Goal: Information Seeking & Learning: Learn about a topic

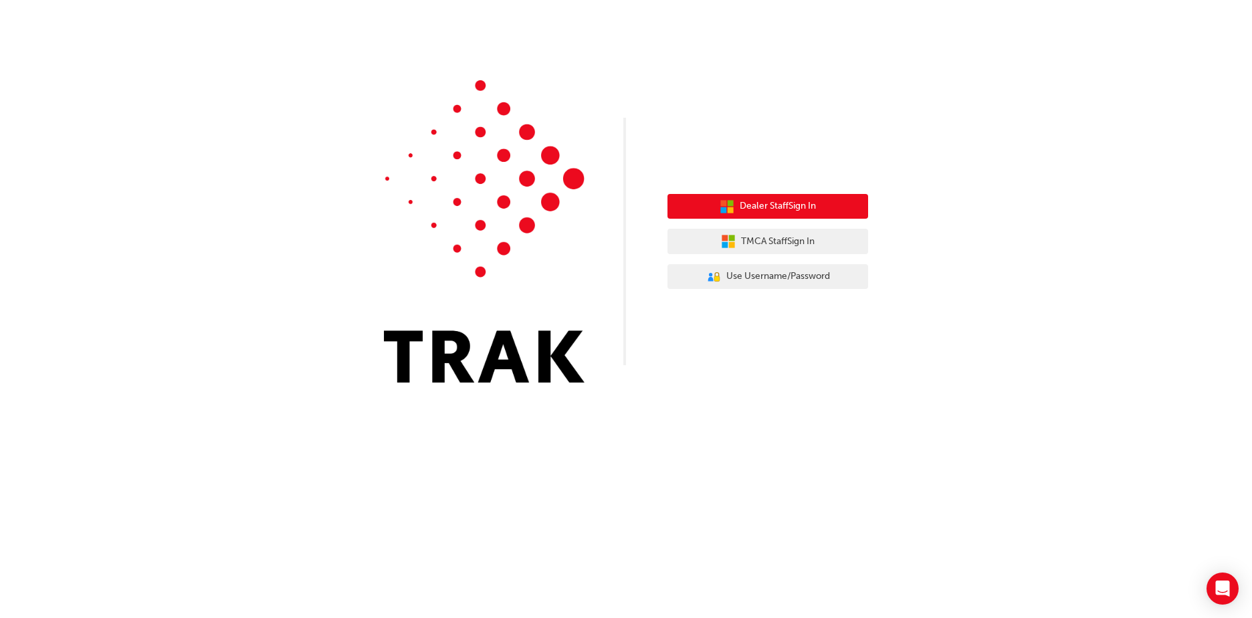
click at [803, 205] on span "Dealer Staff Sign In" at bounding box center [778, 206] width 76 height 15
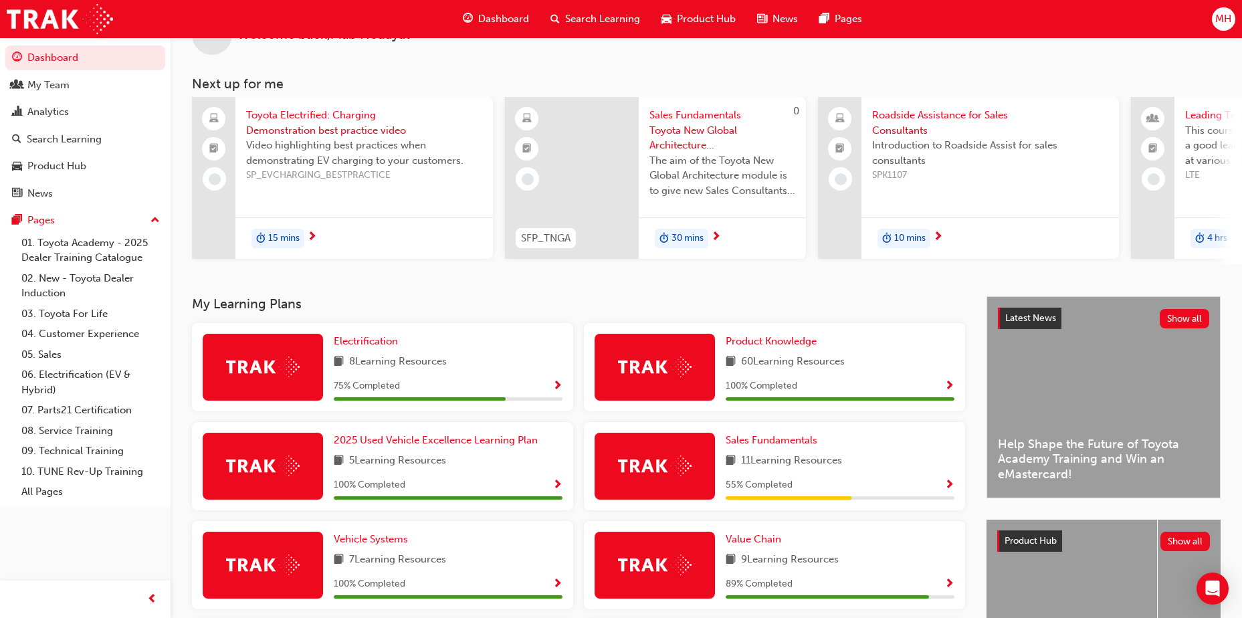
scroll to position [67, 0]
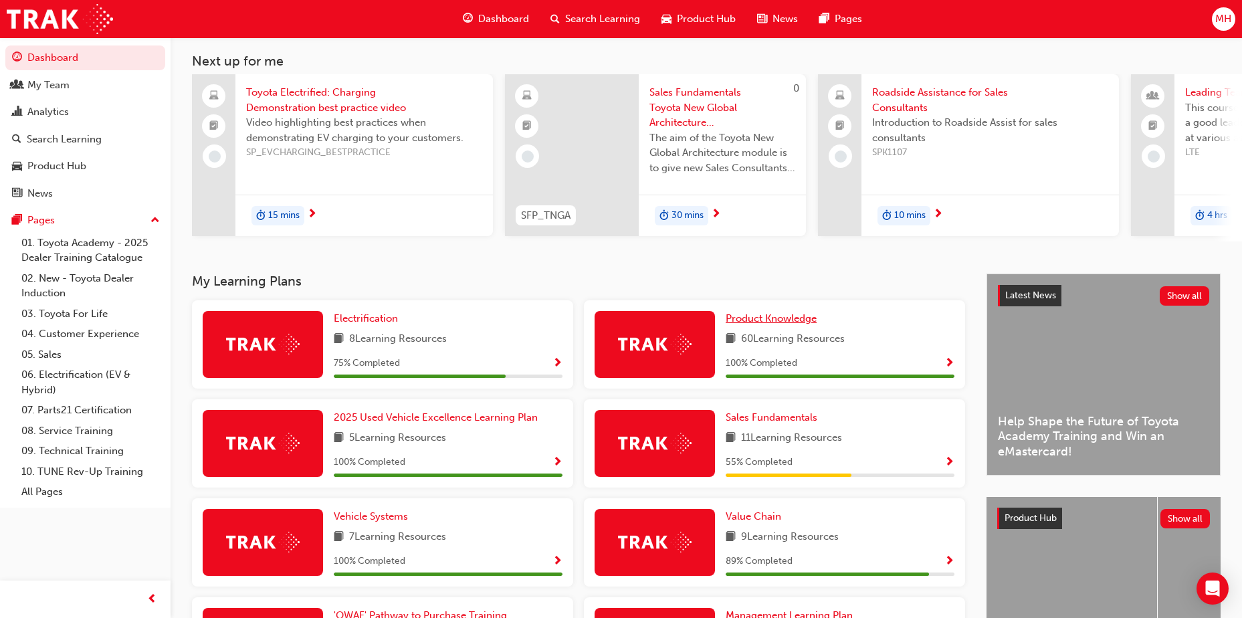
click at [789, 324] on span "Product Knowledge" at bounding box center [771, 318] width 91 height 12
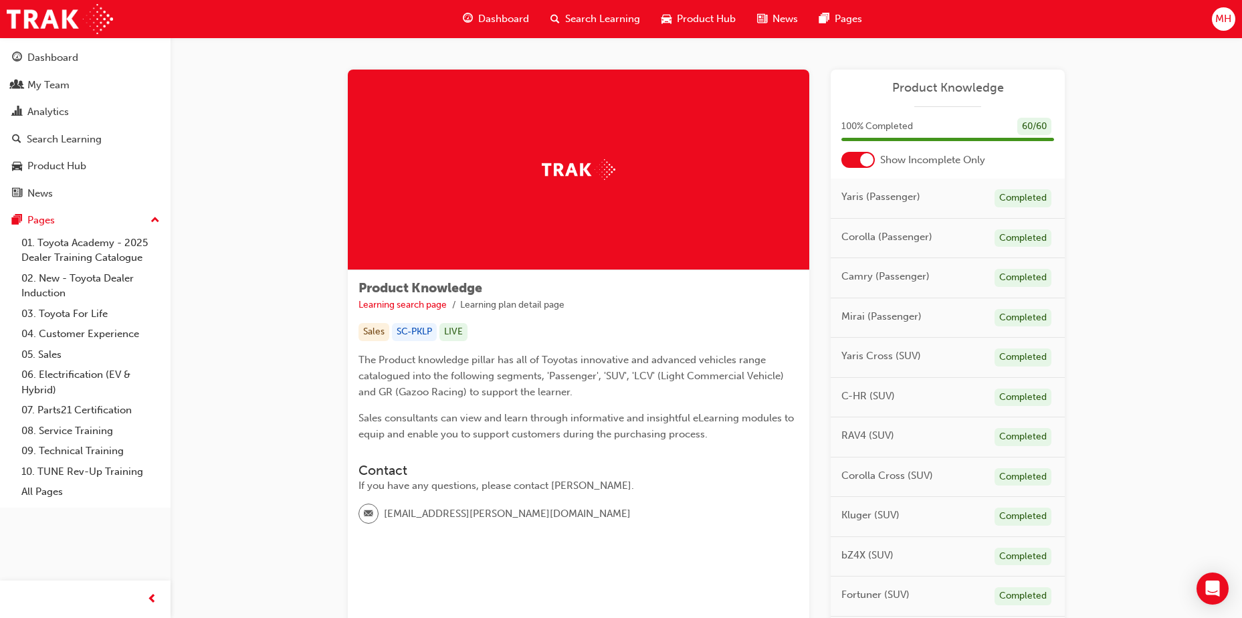
click at [607, 16] on span "Search Learning" at bounding box center [602, 18] width 75 height 15
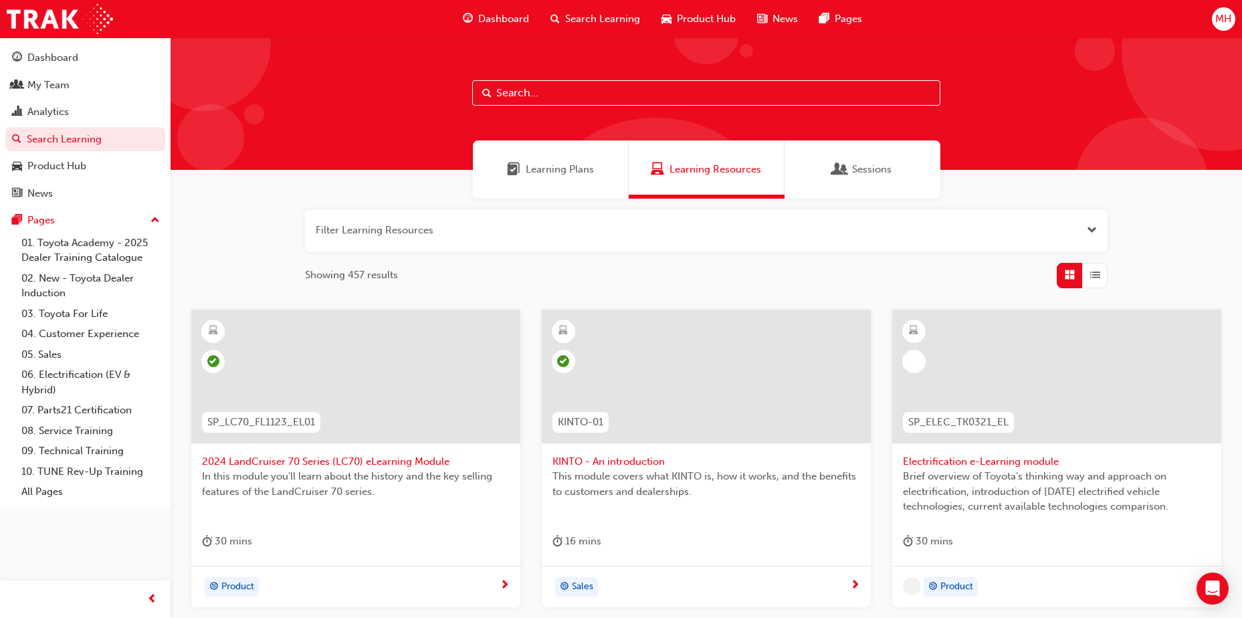
click at [605, 86] on input "text" at bounding box center [706, 92] width 468 height 25
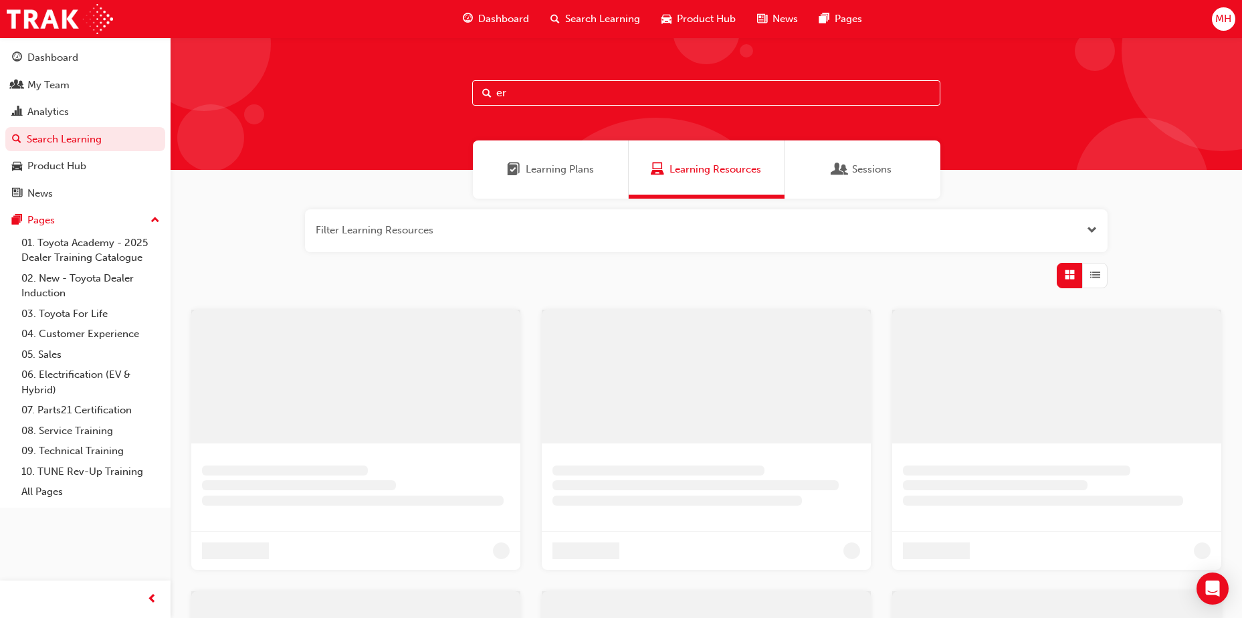
type input "e"
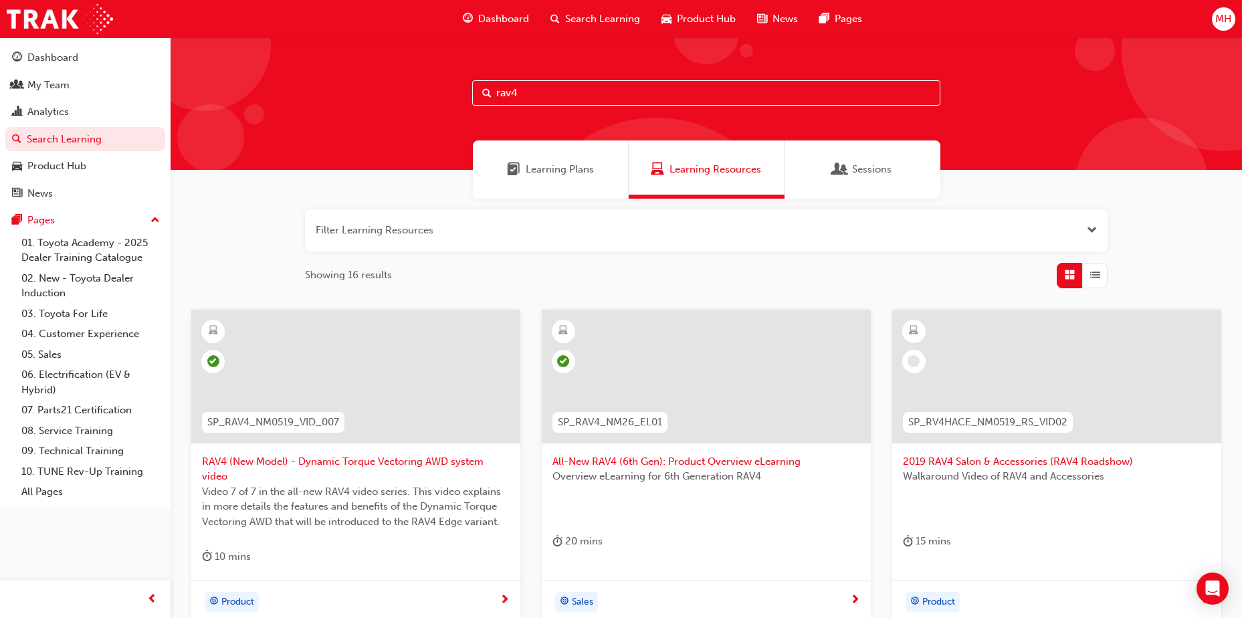
type input "rav4"
click at [759, 461] on span "All-New RAV4 (6th Gen): Product Overview eLearning" at bounding box center [707, 461] width 308 height 15
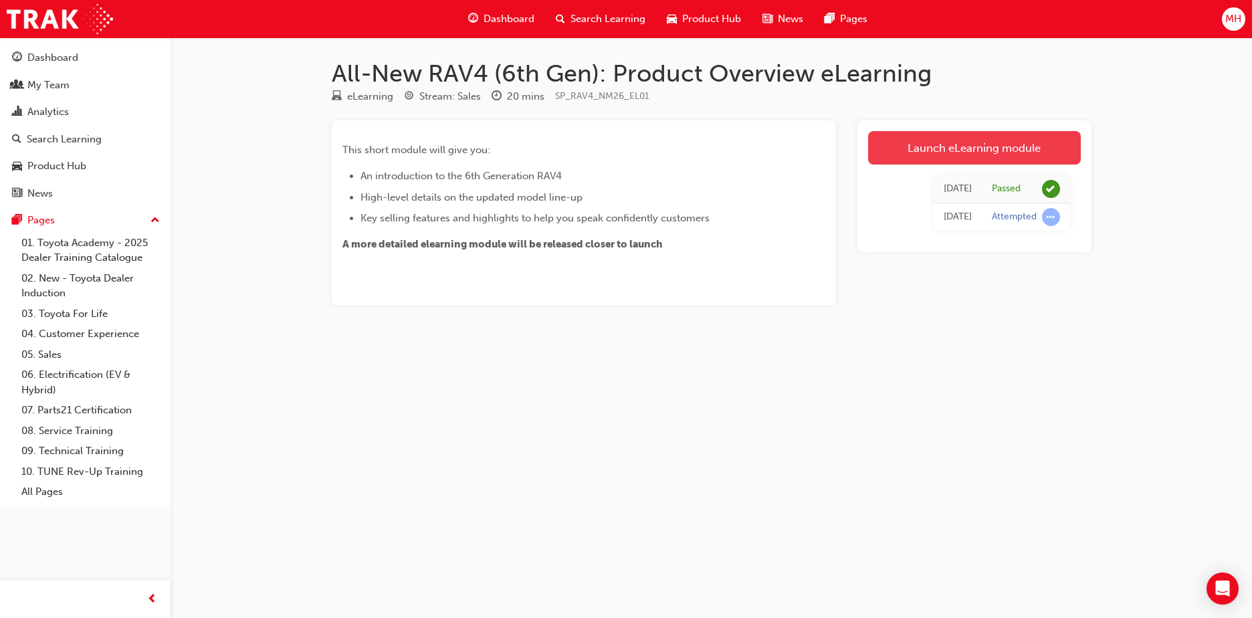
click at [967, 139] on link "Launch eLearning module" at bounding box center [974, 147] width 213 height 33
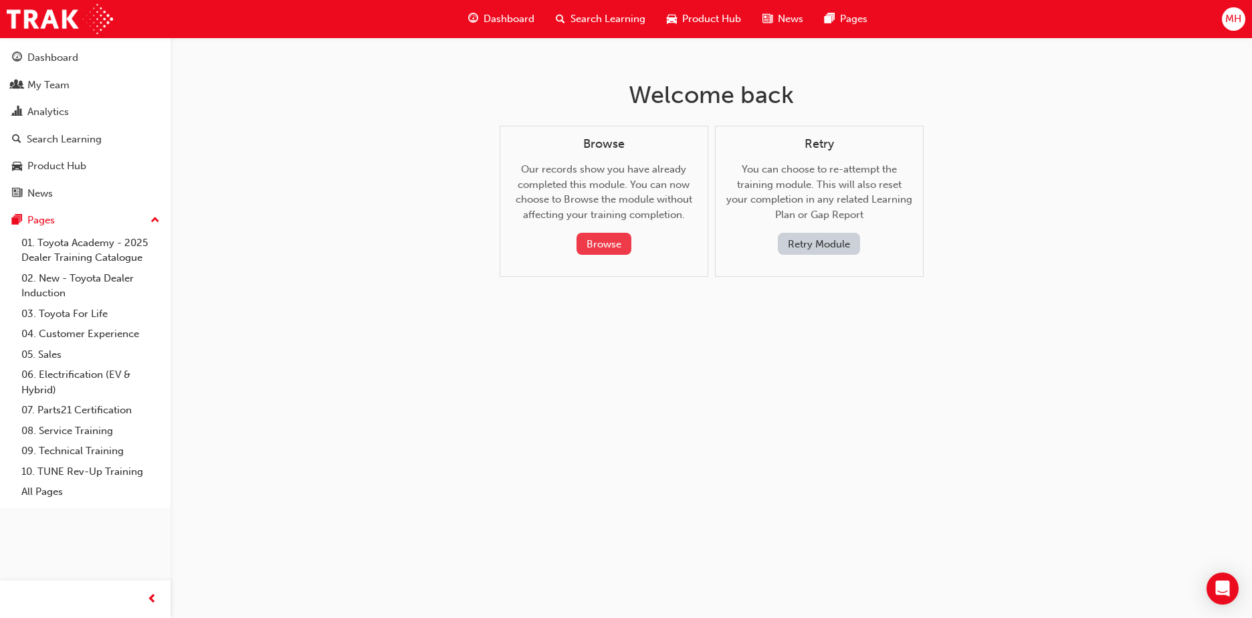
click at [605, 236] on button "Browse" at bounding box center [604, 244] width 55 height 22
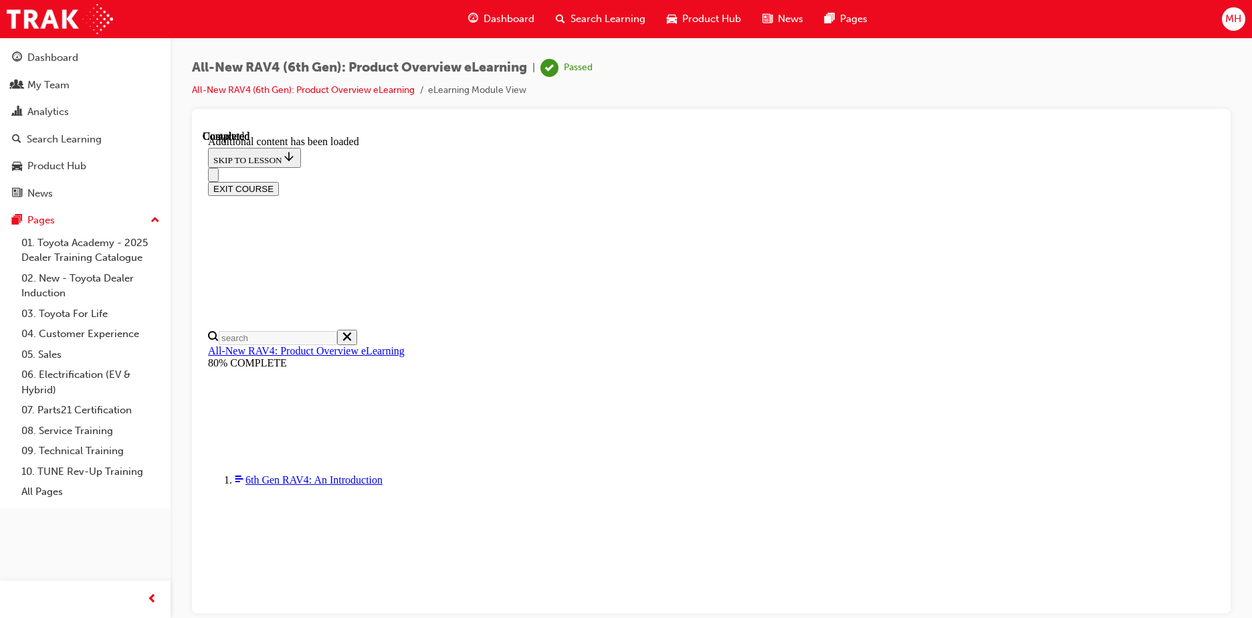
scroll to position [1318, 0]
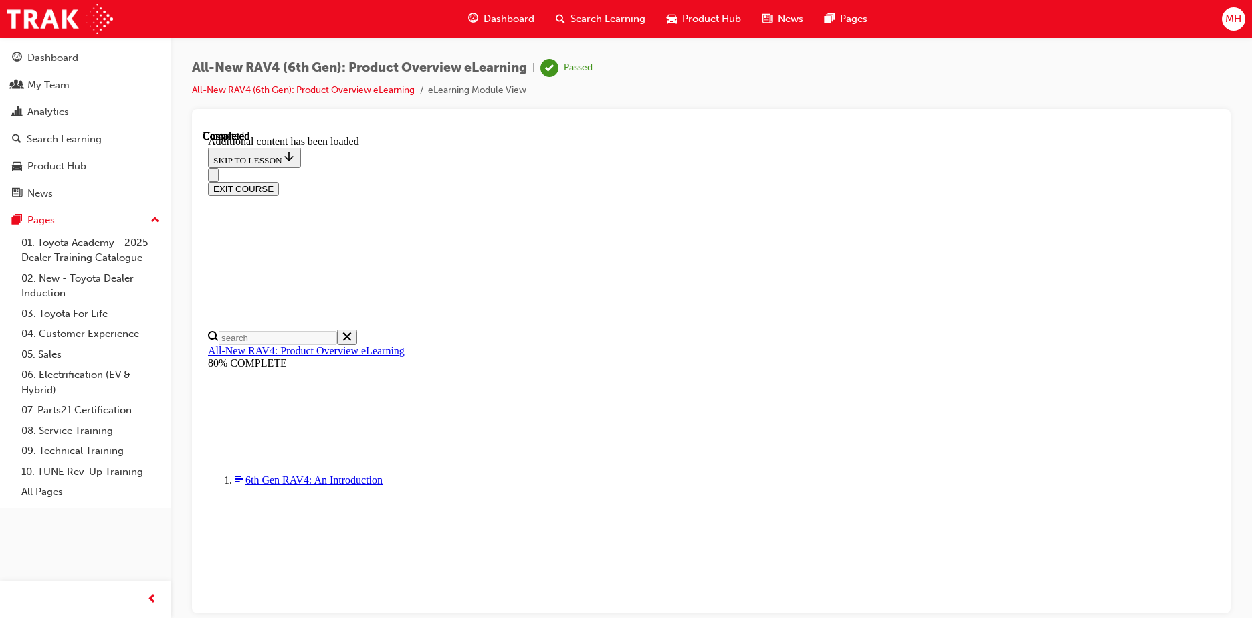
scroll to position [1920, 0]
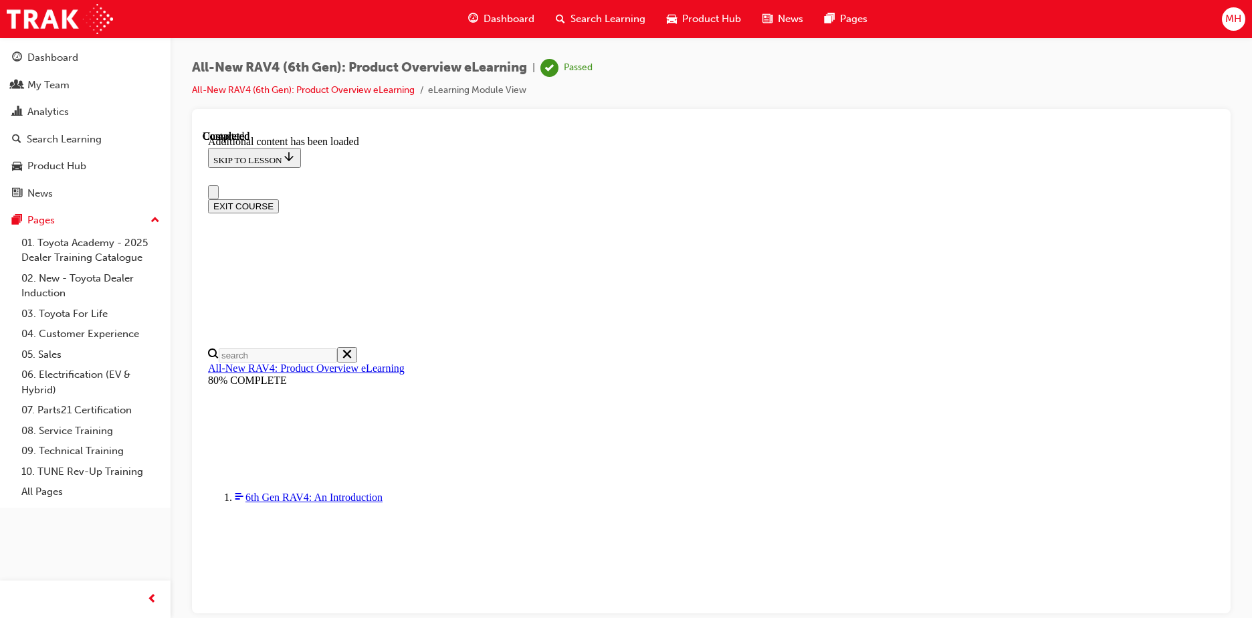
scroll to position [0, 0]
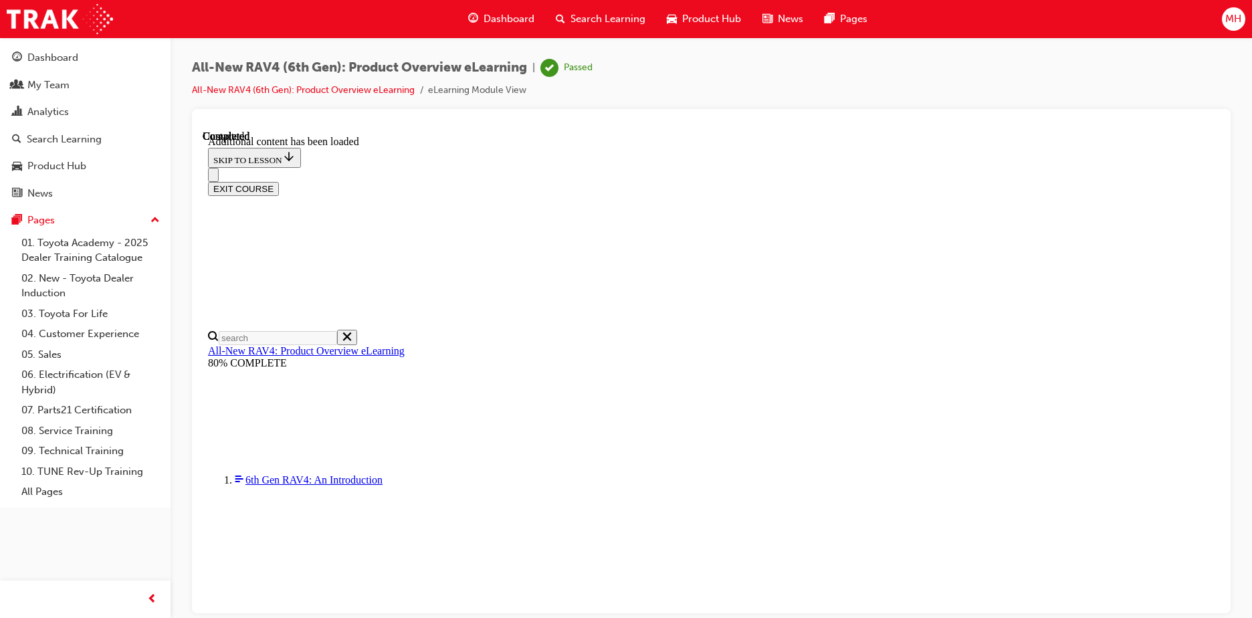
scroll to position [850, 0]
drag, startPoint x: 634, startPoint y: 321, endPoint x: 581, endPoint y: 318, distance: 53.6
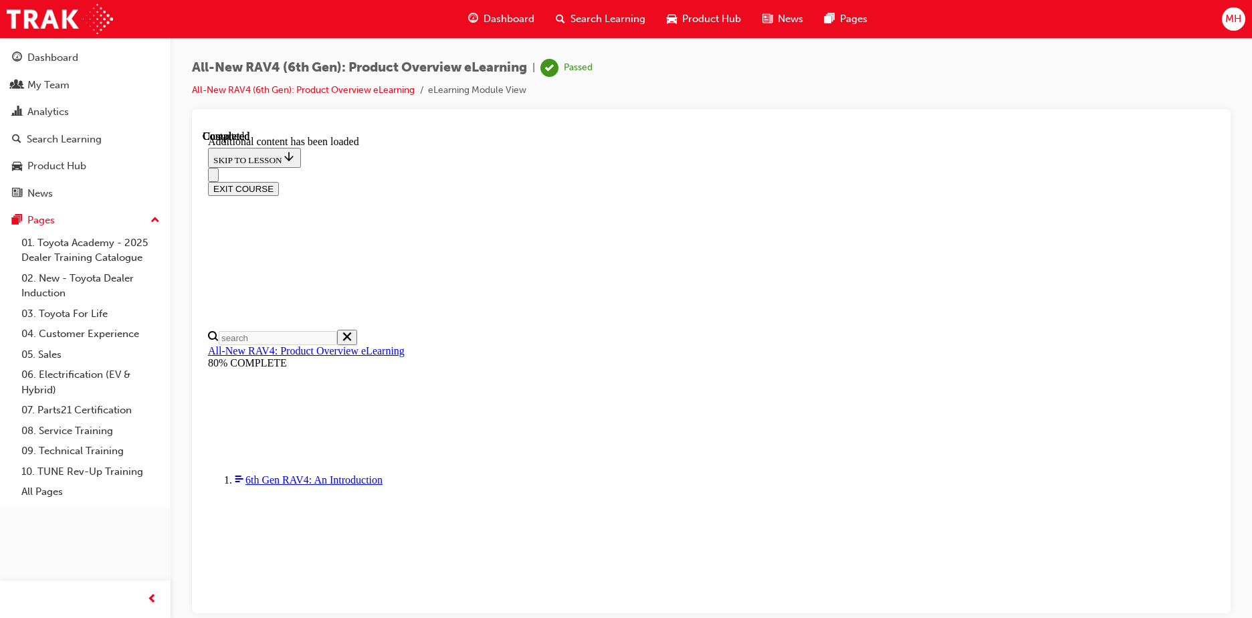
scroll to position [0, 193]
drag, startPoint x: 589, startPoint y: 339, endPoint x: 787, endPoint y: 332, distance: 198.8
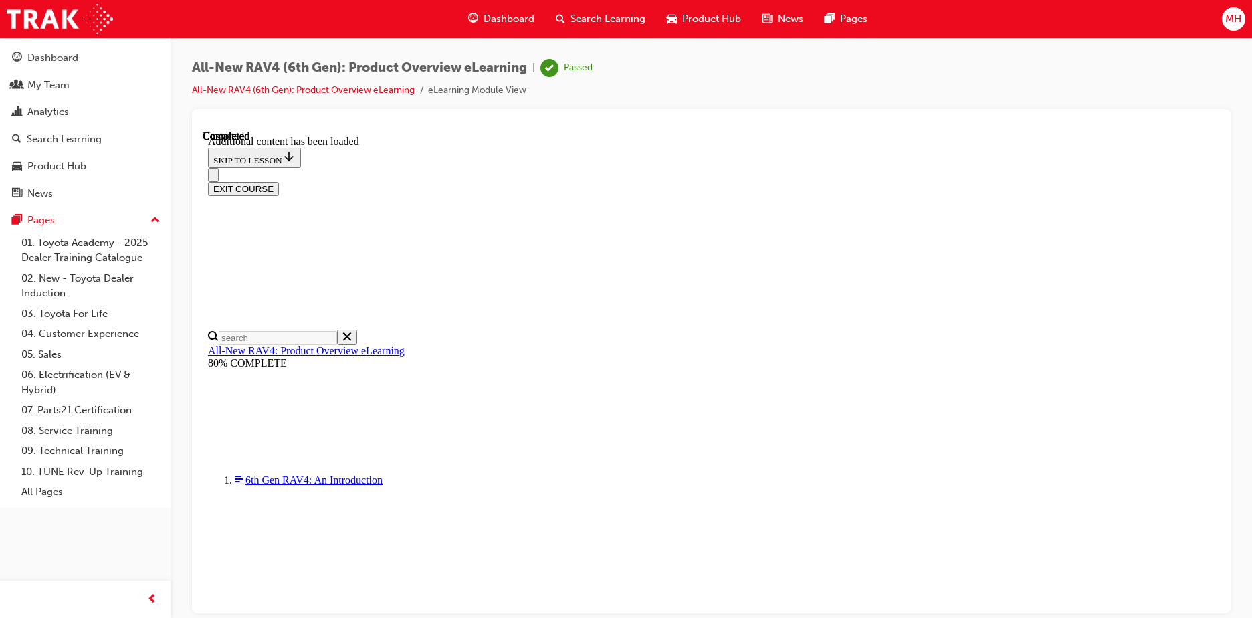
scroll to position [0, 193]
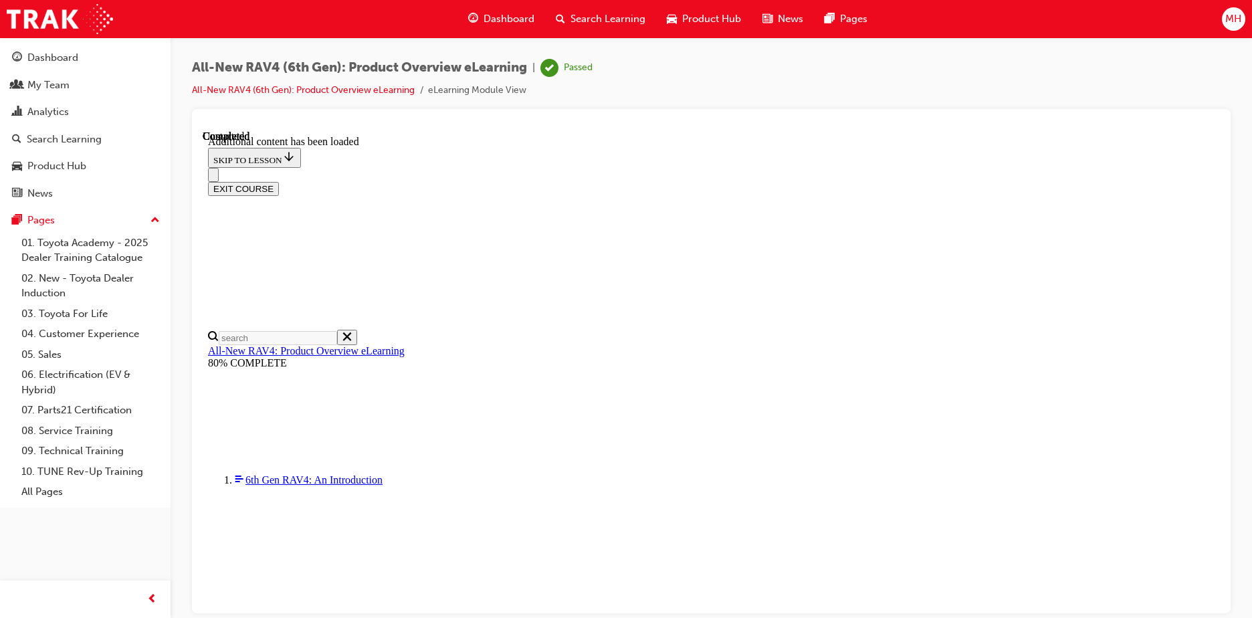
scroll to position [1357, 0]
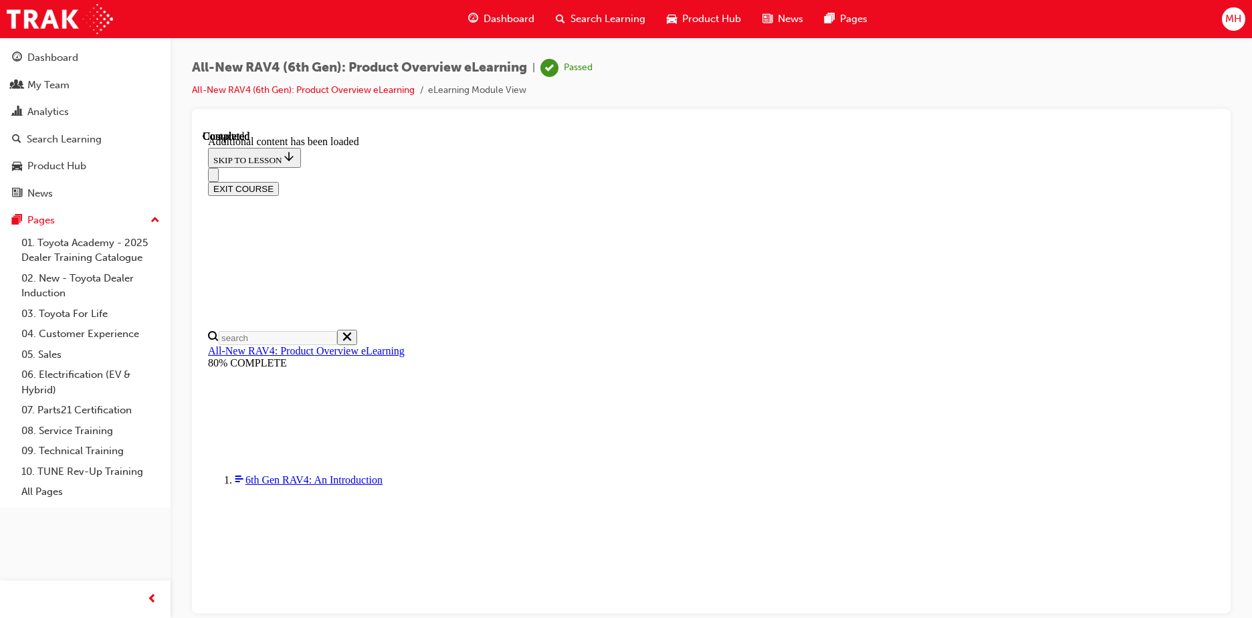
scroll to position [955, 0]
